Goal: Information Seeking & Learning: Find specific fact

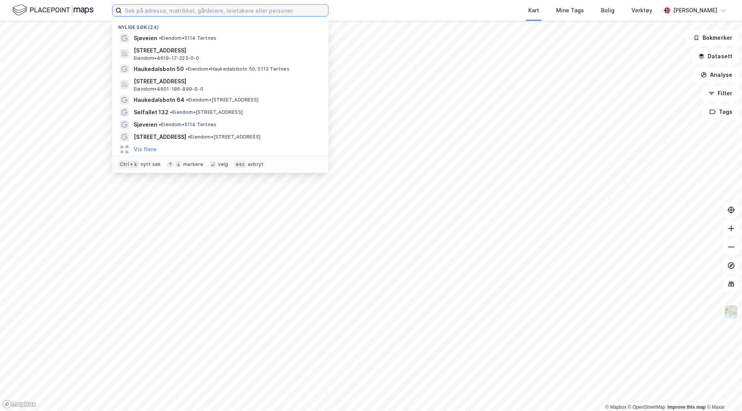
click at [286, 14] on input at bounding box center [225, 11] width 206 height 12
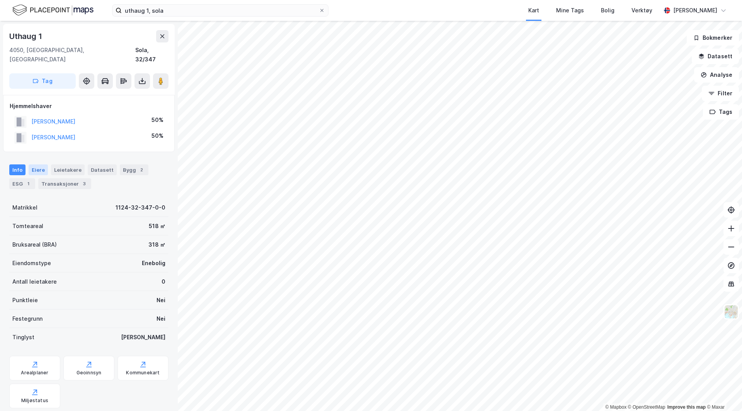
click at [32, 165] on div "Eiere" at bounding box center [38, 170] width 19 height 11
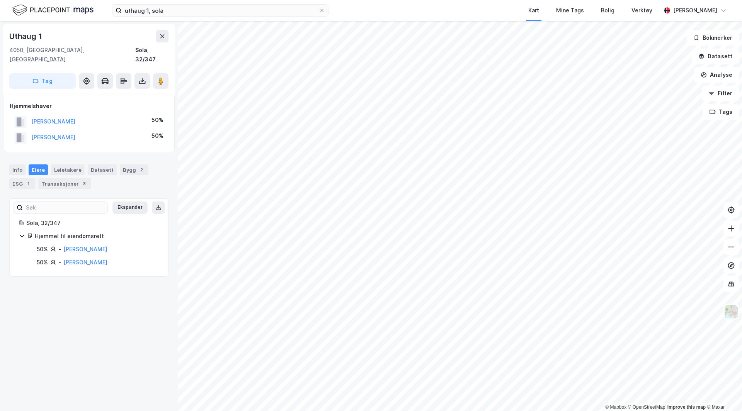
click at [21, 233] on icon at bounding box center [22, 236] width 6 height 6
click at [17, 165] on div "Info" at bounding box center [17, 170] width 16 height 11
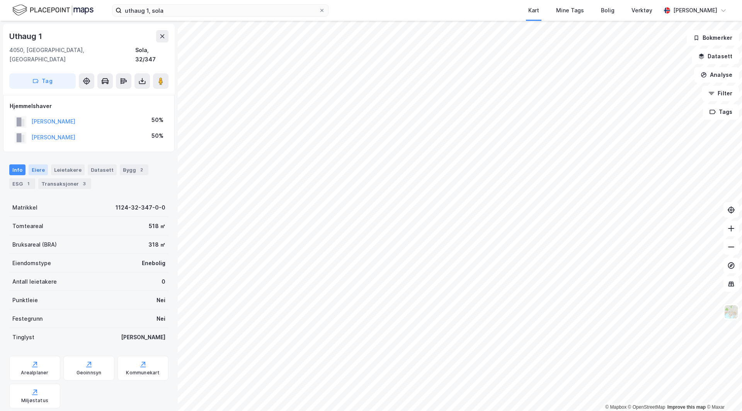
click at [41, 165] on div "Eiere" at bounding box center [38, 170] width 19 height 11
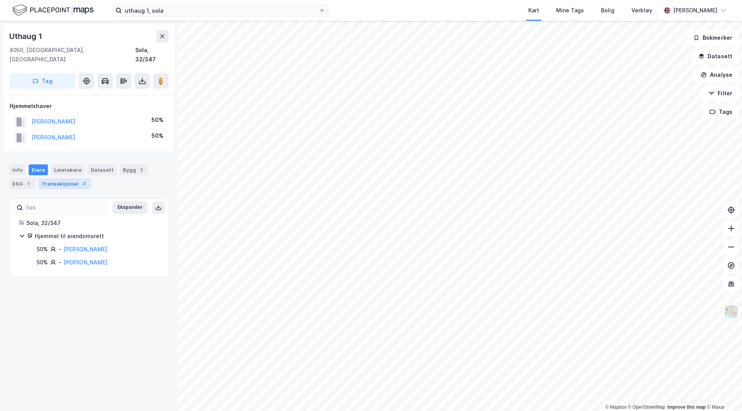
click at [56, 179] on div "Transaksjoner 3" at bounding box center [64, 184] width 53 height 11
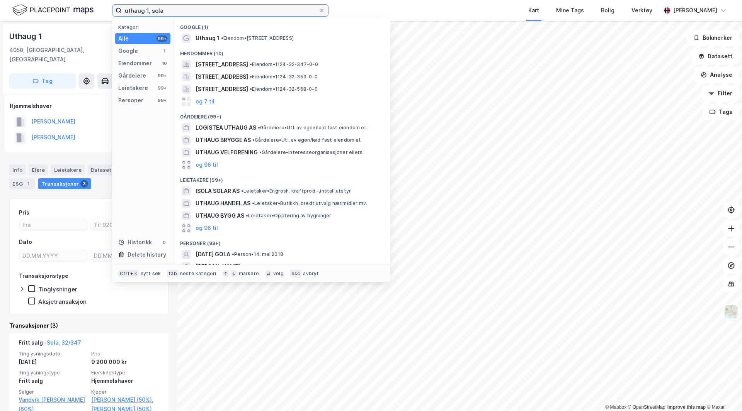
drag, startPoint x: 218, startPoint y: 12, endPoint x: 78, endPoint y: 3, distance: 140.6
click at [78, 3] on div "uthaug 1, sola Kategori Alle 99+ Google 1 Eiendommer 10 Gårdeiere 99+ Leietaker…" at bounding box center [371, 10] width 742 height 21
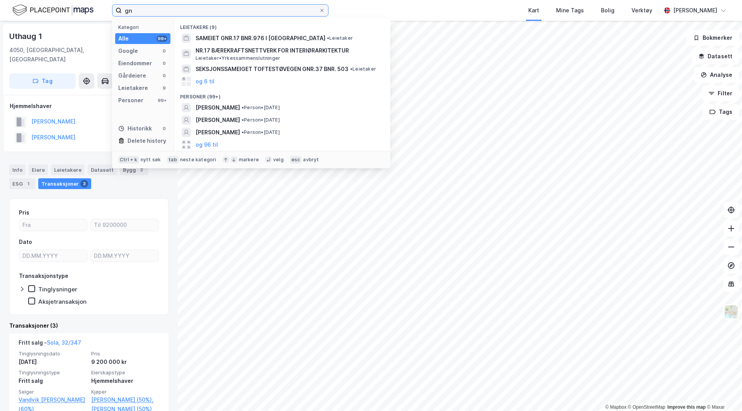
type input "g"
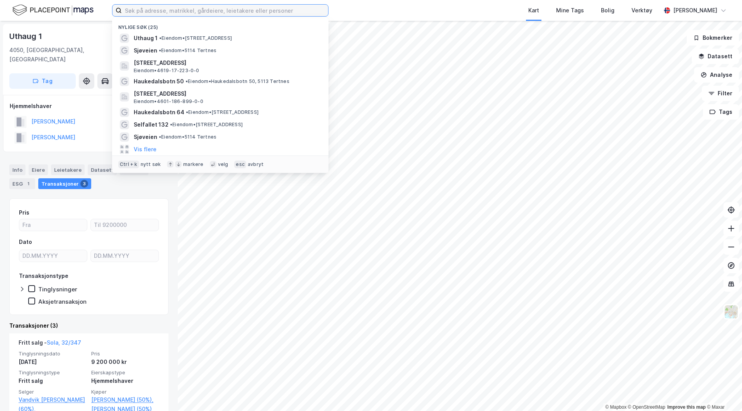
paste input "[STREET_ADDRESS]"
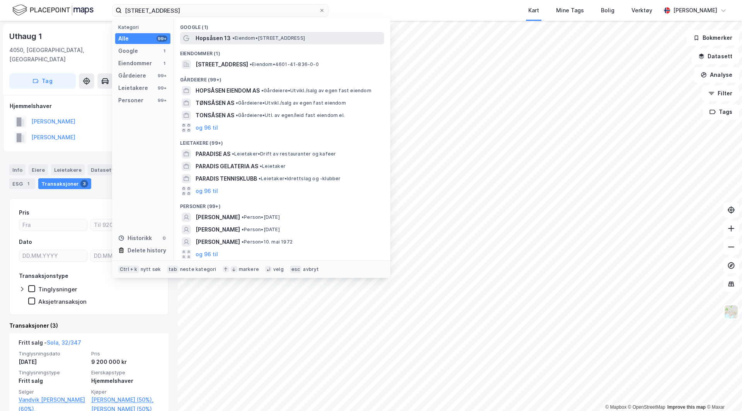
click at [299, 33] on div "Hopsåsen 13 • Eiendom • [STREET_ADDRESS]" at bounding box center [282, 38] width 204 height 12
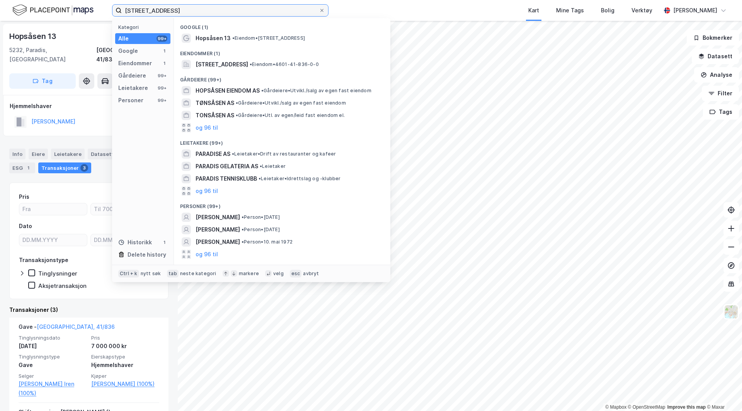
drag, startPoint x: 258, startPoint y: 14, endPoint x: -116, endPoint y: -5, distance: 374.5
click at [0, 0] on html "[STREET_ADDRESS] Paradis Kategori Alle 99+ Google 1 Eiendommer 1 Gårdeiere 99+ …" at bounding box center [371, 205] width 742 height 411
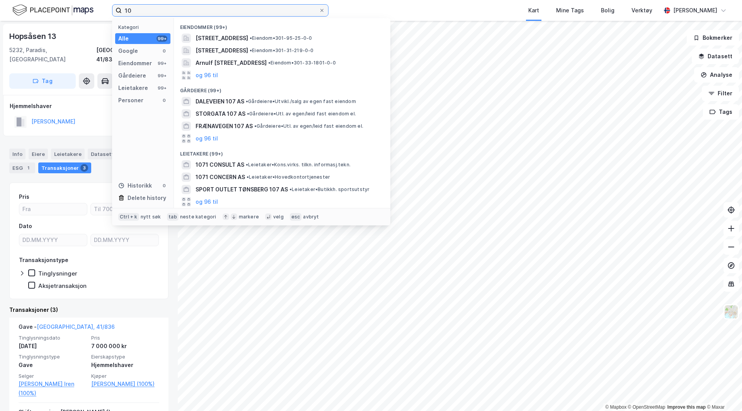
type input "1"
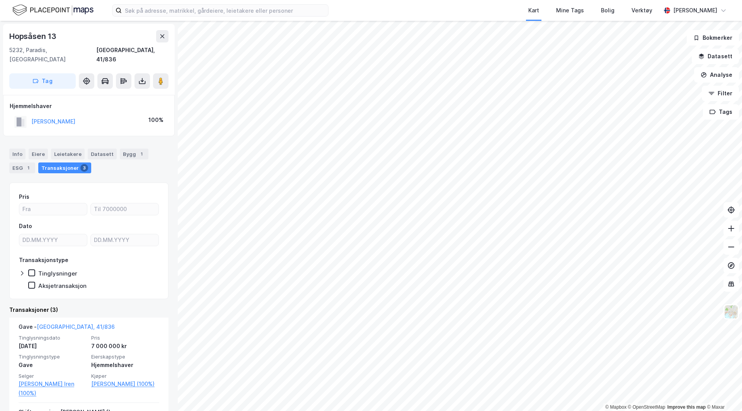
click at [83, 24] on div "Hopsåsen 13 5232, [GEOGRAPHIC_DATA], [GEOGRAPHIC_DATA], 41/836 Tag Hjemmelshave…" at bounding box center [89, 216] width 178 height 391
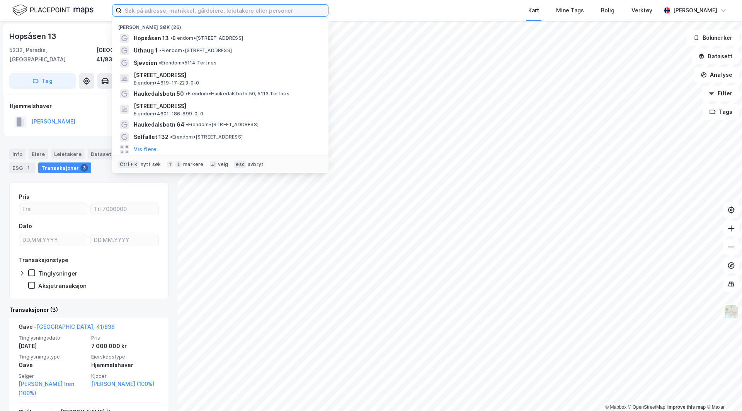
click at [206, 11] on input at bounding box center [225, 11] width 206 height 12
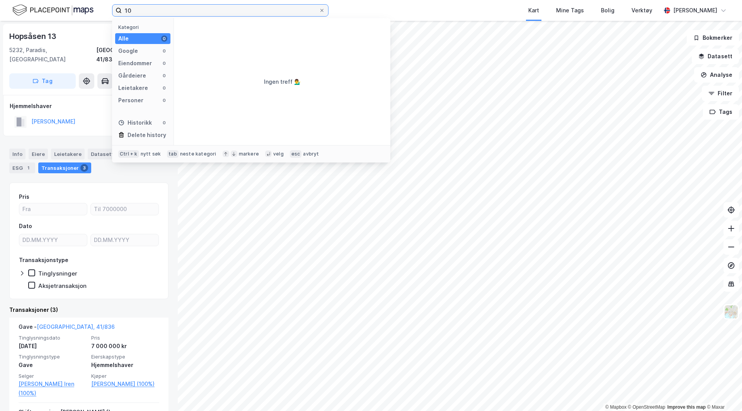
type input "1"
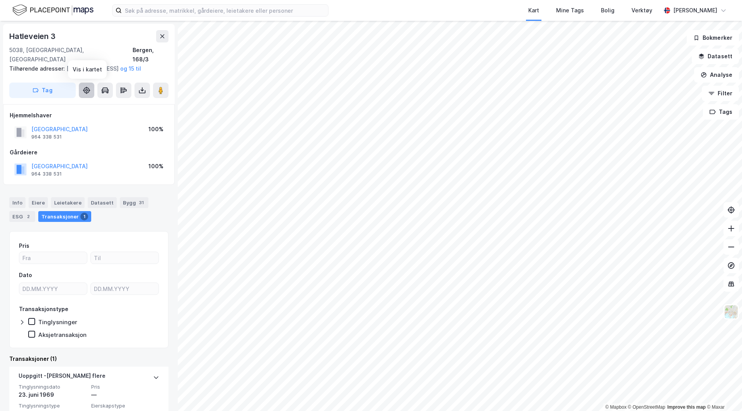
click at [81, 87] on button at bounding box center [86, 90] width 15 height 15
click at [84, 90] on icon at bounding box center [86, 90] width 6 height 6
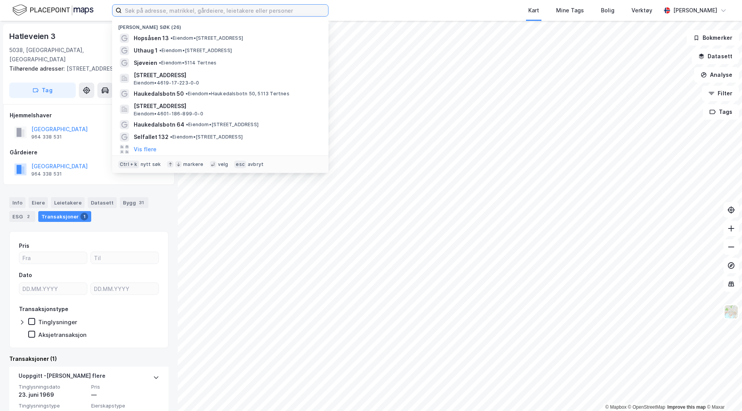
click at [194, 7] on input at bounding box center [225, 11] width 206 height 12
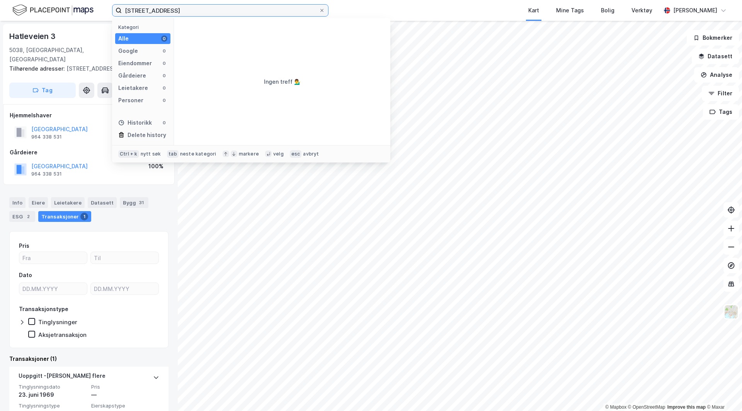
type input "[STREET_ADDRESS]"
click at [129, 62] on div "Eiendommer" at bounding box center [135, 63] width 34 height 9
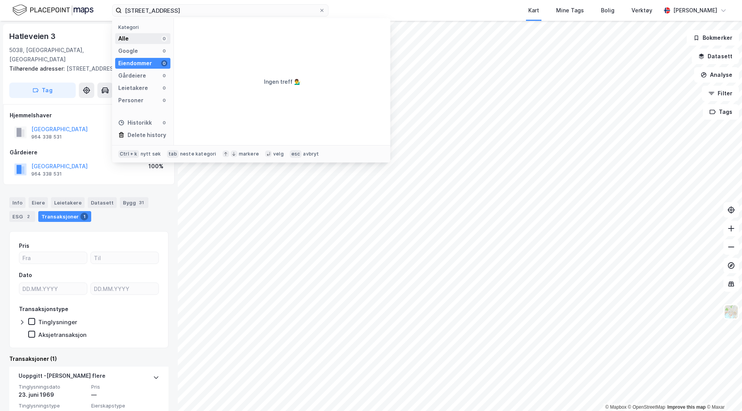
click at [145, 39] on div "Alle 0" at bounding box center [142, 38] width 55 height 11
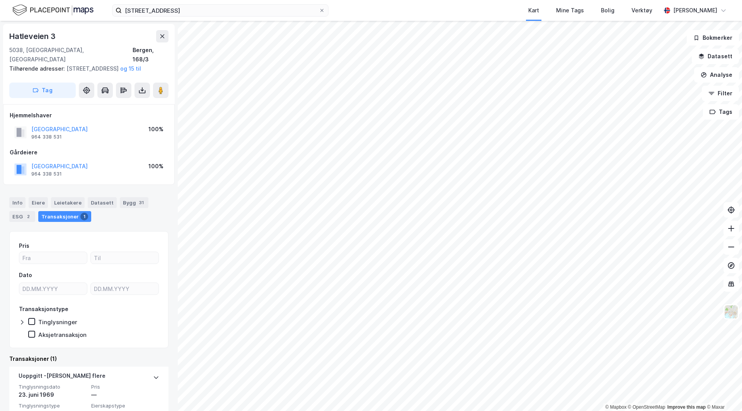
click at [82, 69] on div "Tilhørende adresser: [STREET_ADDRESS], Byfjellene 46 og 15 til" at bounding box center [85, 68] width 153 height 9
click at [729, 208] on icon at bounding box center [731, 210] width 6 height 6
